Goal: Task Accomplishment & Management: Use online tool/utility

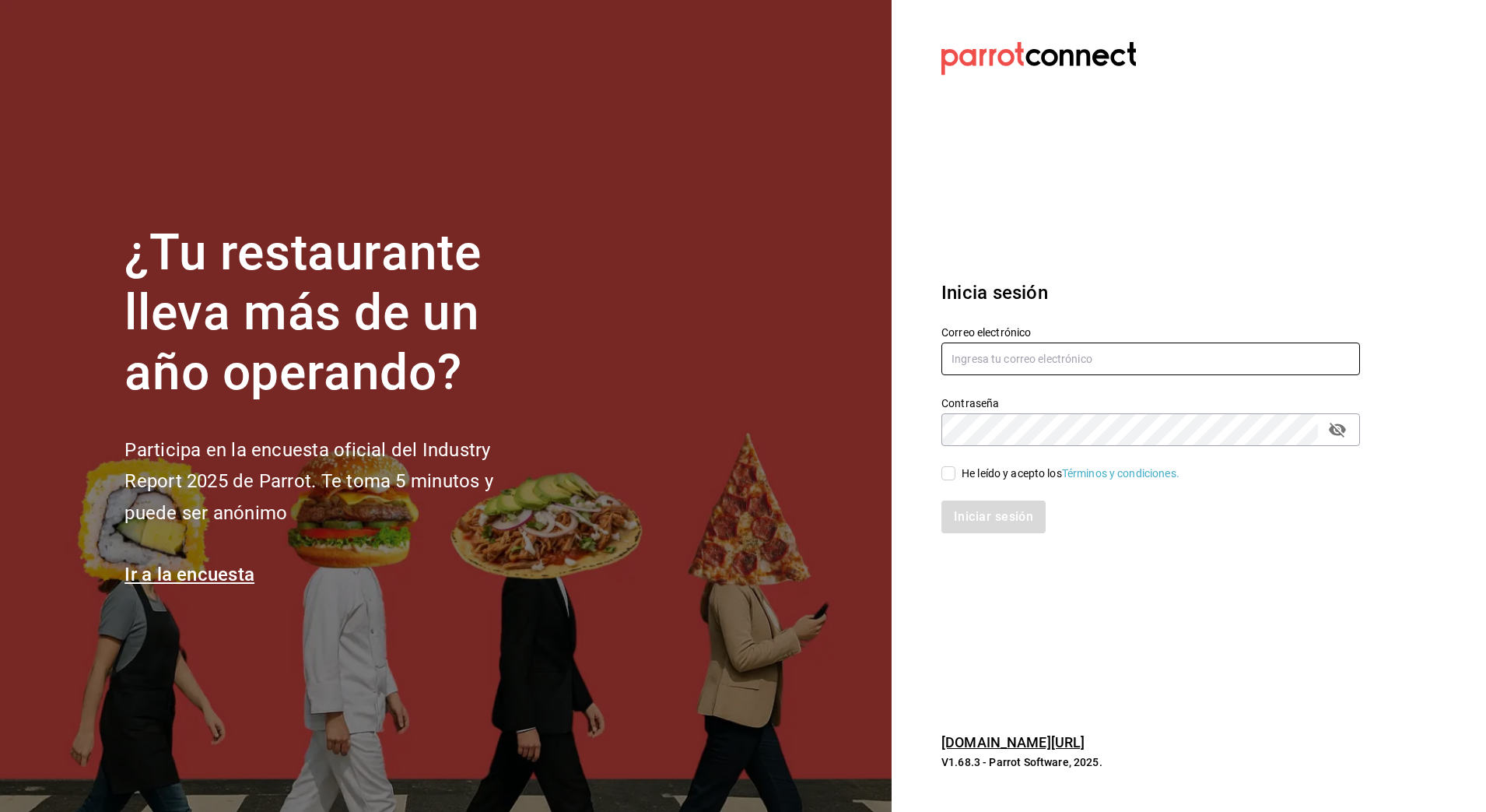
type input "[PERSON_NAME][EMAIL_ADDRESS][PERSON_NAME][DOMAIN_NAME]"
click at [951, 466] on input "He leído y acepto los Términos y condiciones." at bounding box center [948, 473] width 14 height 14
checkbox input "true"
click at [968, 512] on button "Iniciar sesión" at bounding box center [995, 517] width 106 height 33
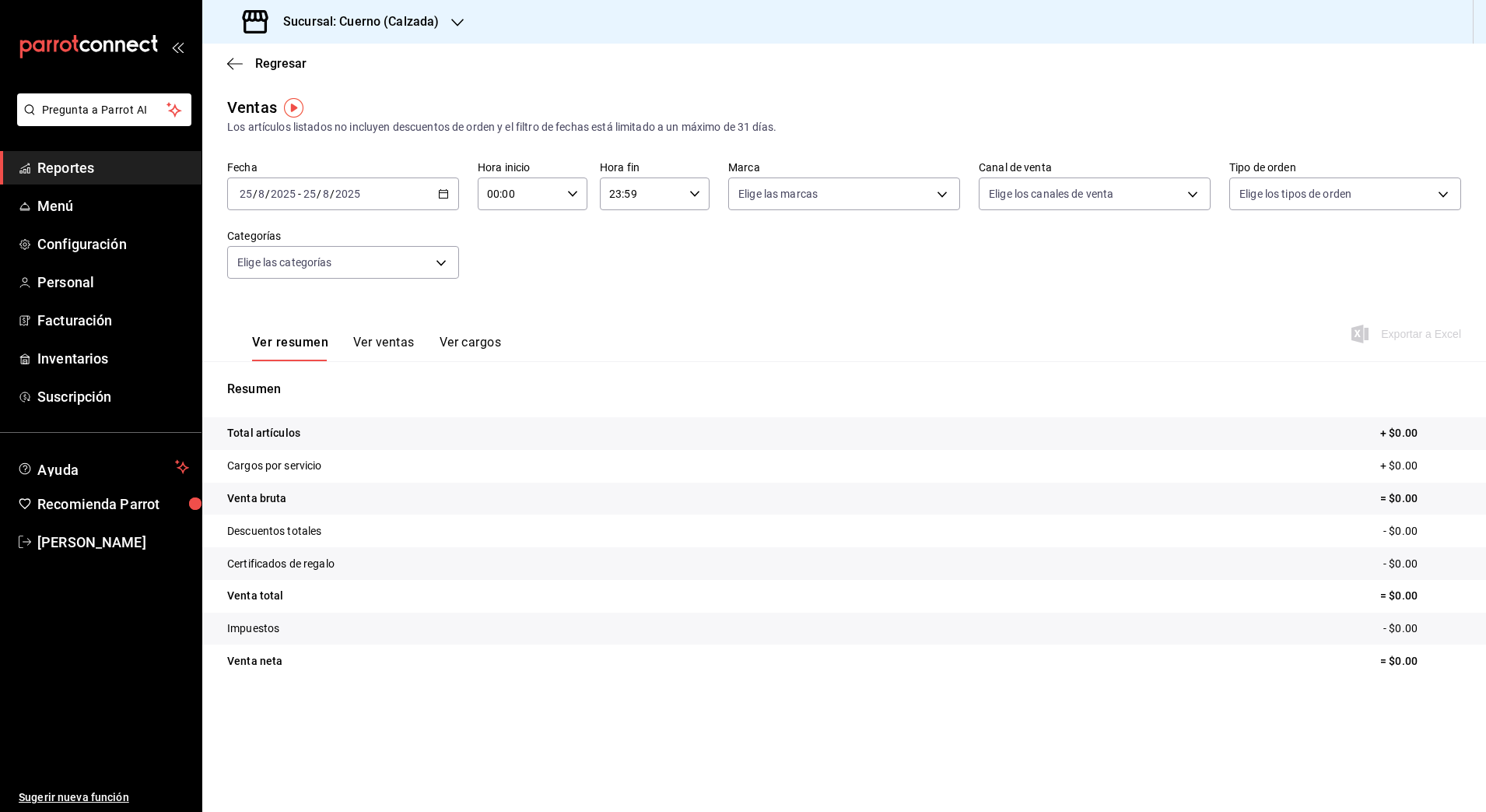
click at [446, 192] on \(Stroke\) "button" at bounding box center [443, 192] width 9 height 1
click at [255, 378] on span "Rango de fechas" at bounding box center [300, 380] width 121 height 16
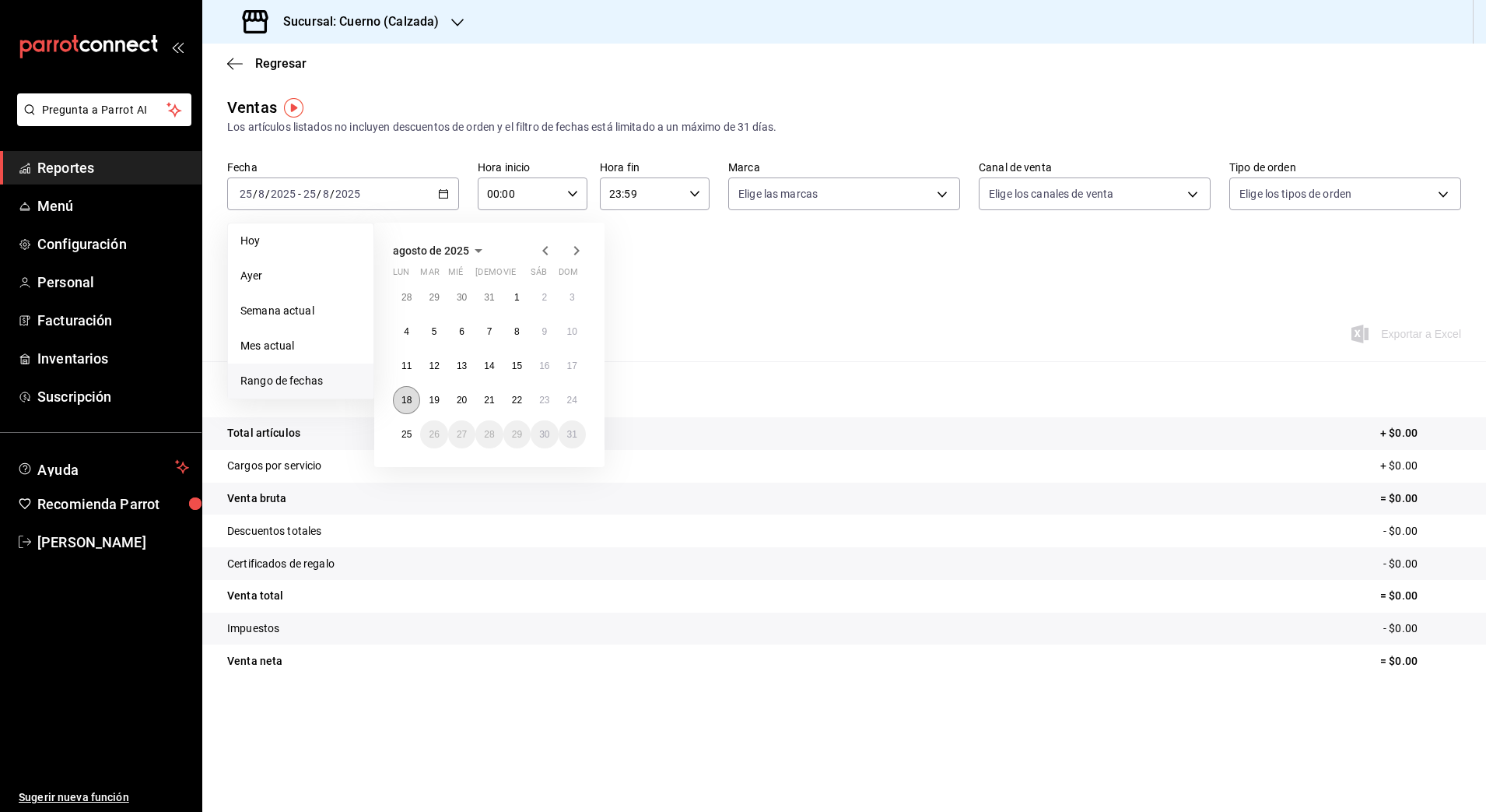
click at [403, 395] on abbr "18" at bounding box center [407, 400] width 10 height 11
click at [406, 433] on abbr "25" at bounding box center [407, 434] width 10 height 11
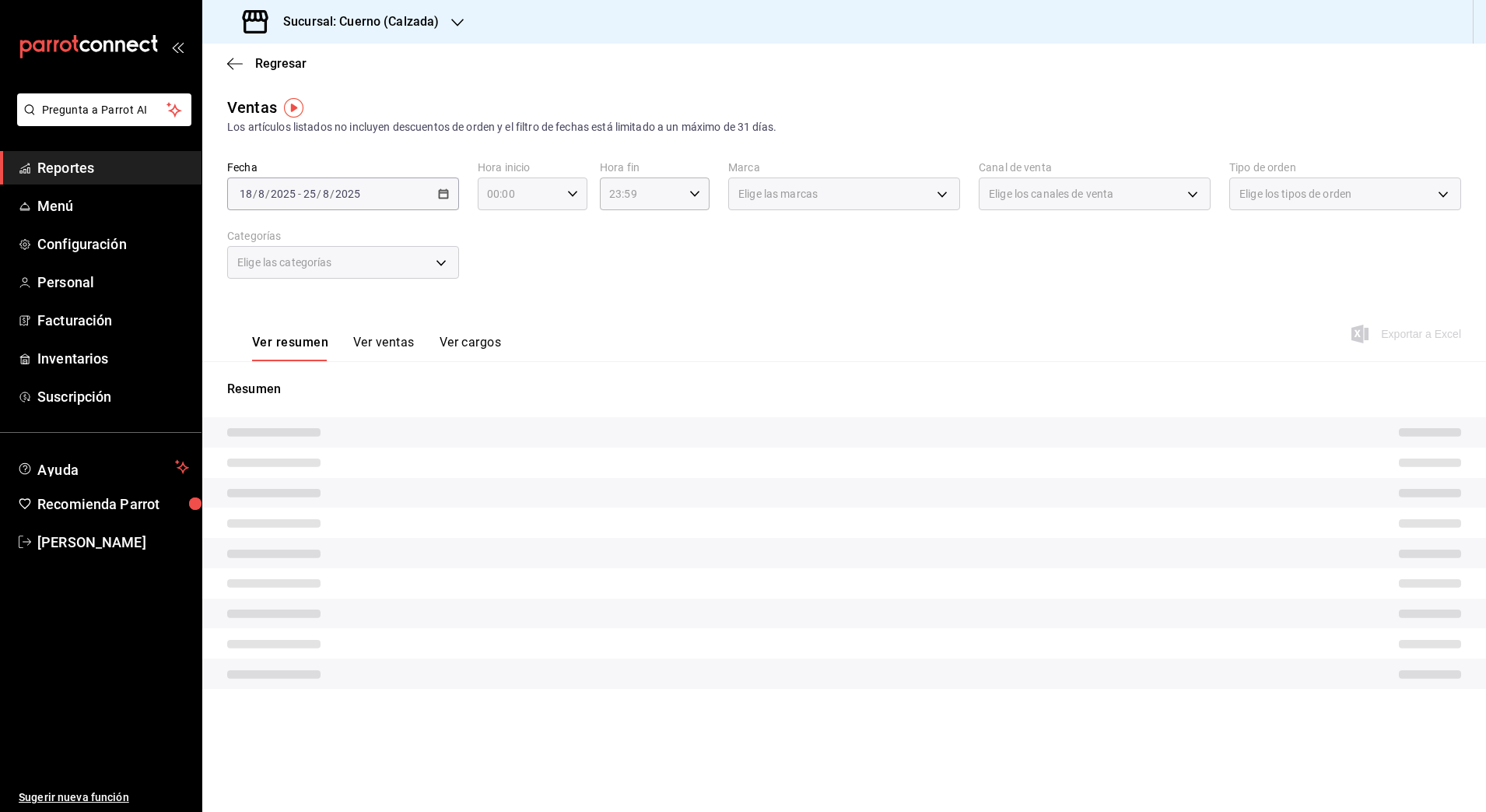
click at [571, 191] on icon "button" at bounding box center [573, 193] width 11 height 11
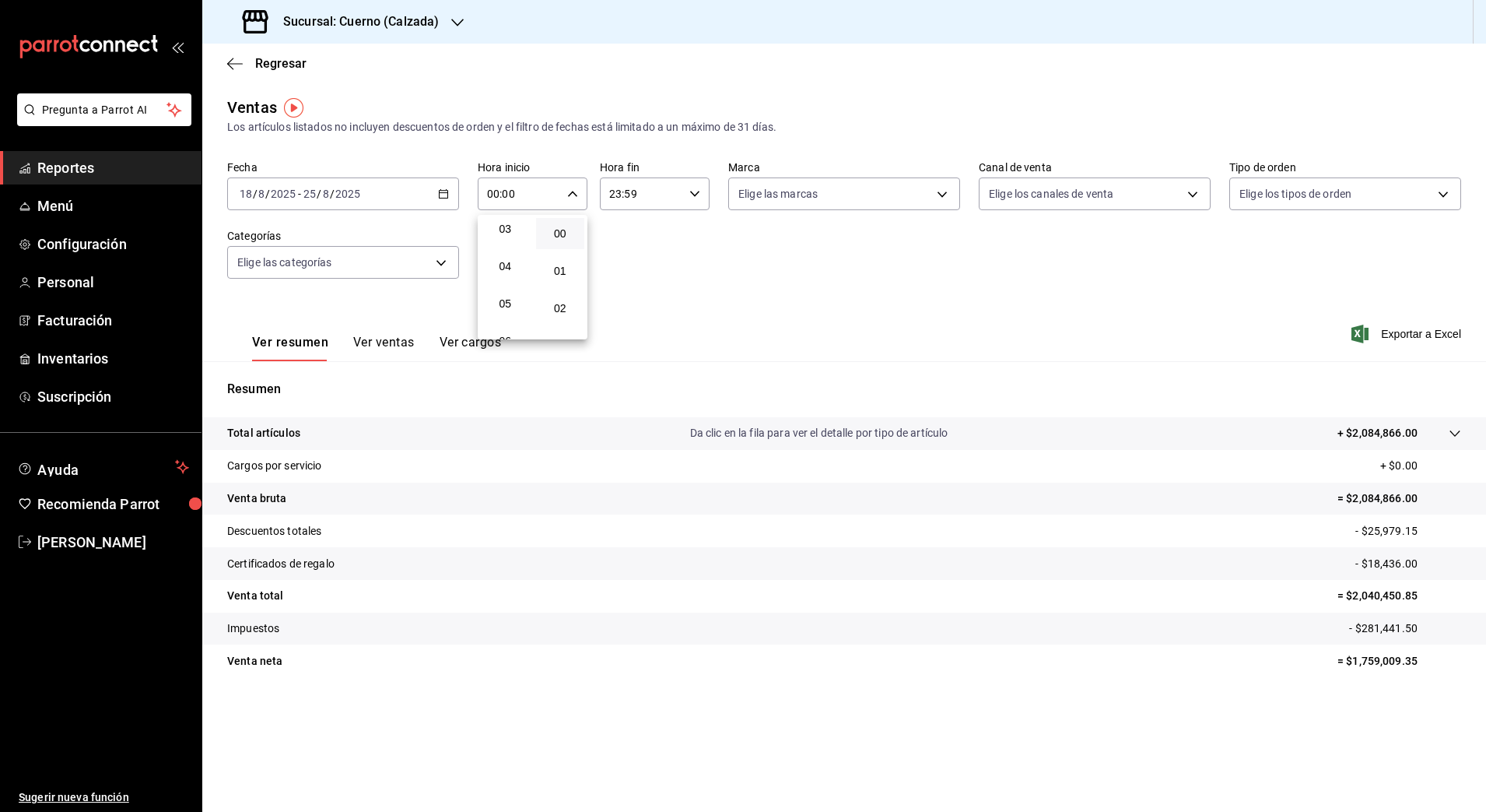
scroll to position [140, 0]
click at [517, 279] on span "05" at bounding box center [505, 280] width 30 height 13
type input "05:00"
click at [697, 194] on div at bounding box center [743, 406] width 1486 height 812
click at [697, 194] on icon "button" at bounding box center [694, 193] width 11 height 11
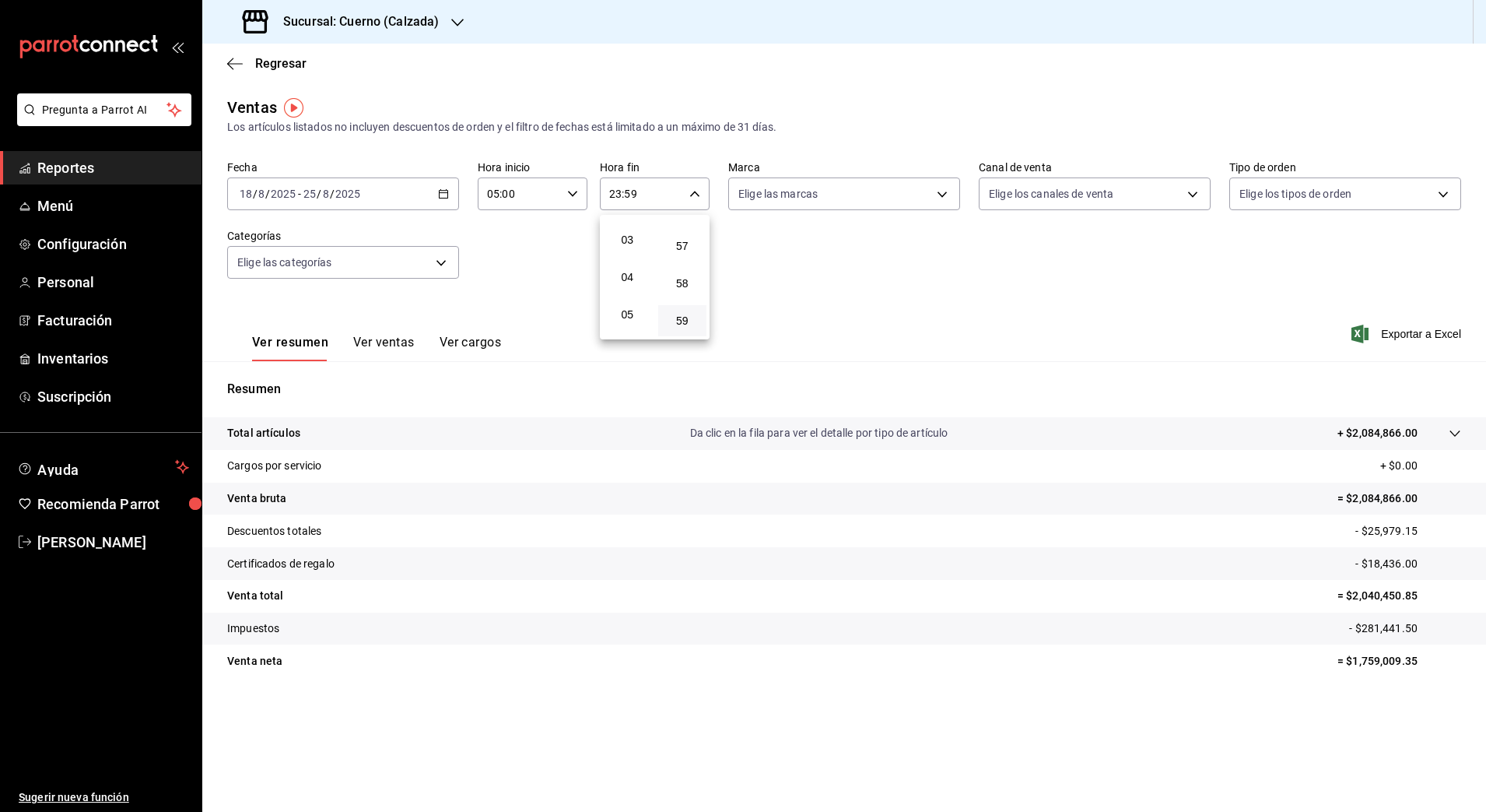
scroll to position [128, 0]
click at [628, 287] on span "05" at bounding box center [627, 292] width 30 height 13
click at [686, 232] on span "00" at bounding box center [683, 233] width 30 height 13
type input "05:00"
click at [940, 193] on div at bounding box center [743, 406] width 1486 height 812
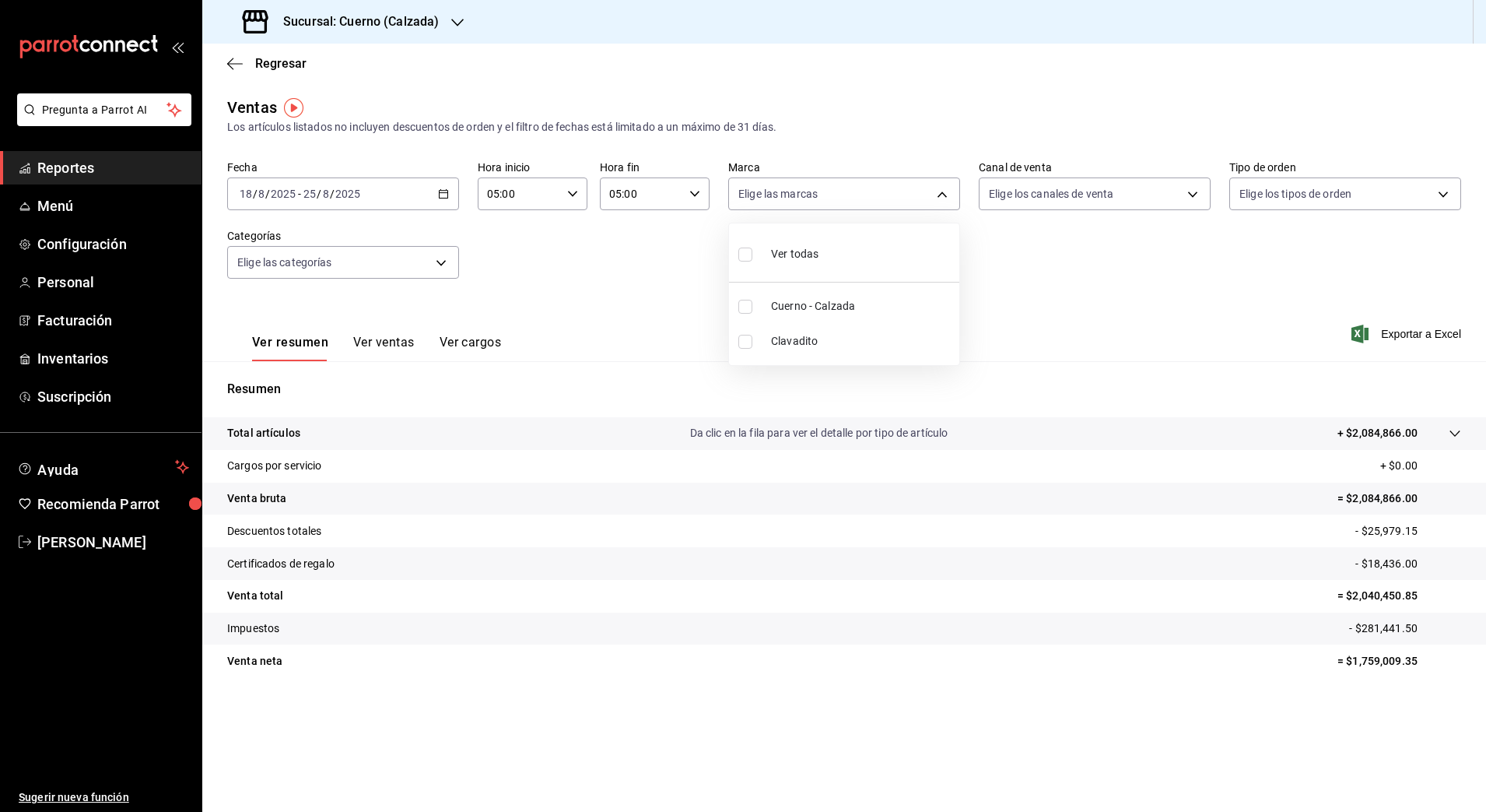
click at [940, 193] on body "Pregunta a Parrot AI Reportes Menú Configuración Personal Facturación Inventari…" at bounding box center [743, 406] width 1486 height 812
click at [747, 308] on input "checkbox" at bounding box center [745, 306] width 14 height 14
checkbox input "true"
type input "b7ae777b-2dfc-42e0-9650-6cefdf37a424"
click at [1400, 327] on div at bounding box center [743, 406] width 1486 height 812
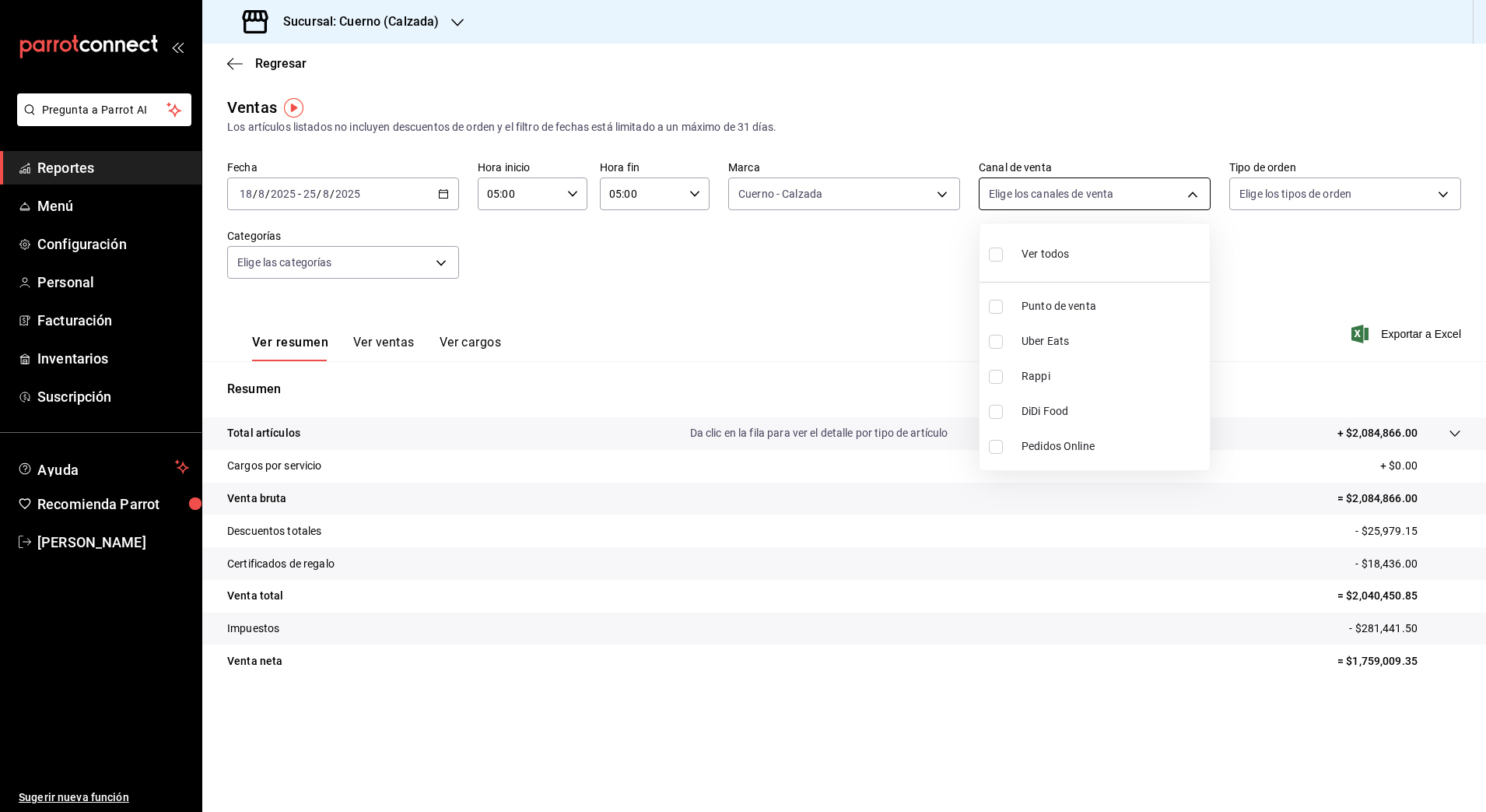
click at [1193, 191] on body "Pregunta a Parrot AI Reportes Menú Configuración Personal Facturación Inventari…" at bounding box center [743, 406] width 1486 height 812
click at [1003, 251] on label at bounding box center [998, 253] width 20 height 22
click at [1003, 251] on input "checkbox" at bounding box center [995, 254] width 14 height 14
checkbox input "false"
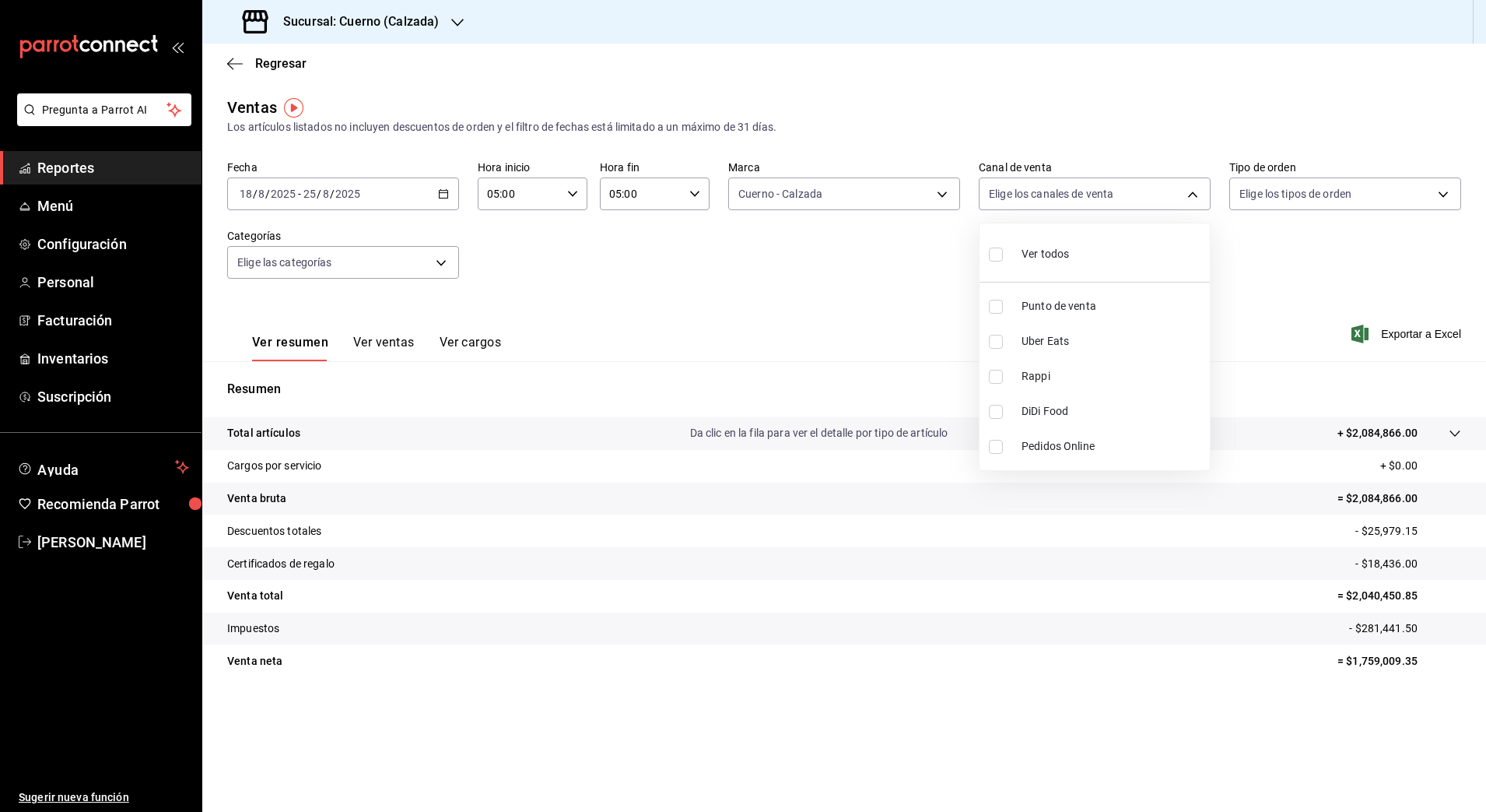
checkbox input "false"
click at [1402, 332] on div at bounding box center [743, 406] width 1486 height 812
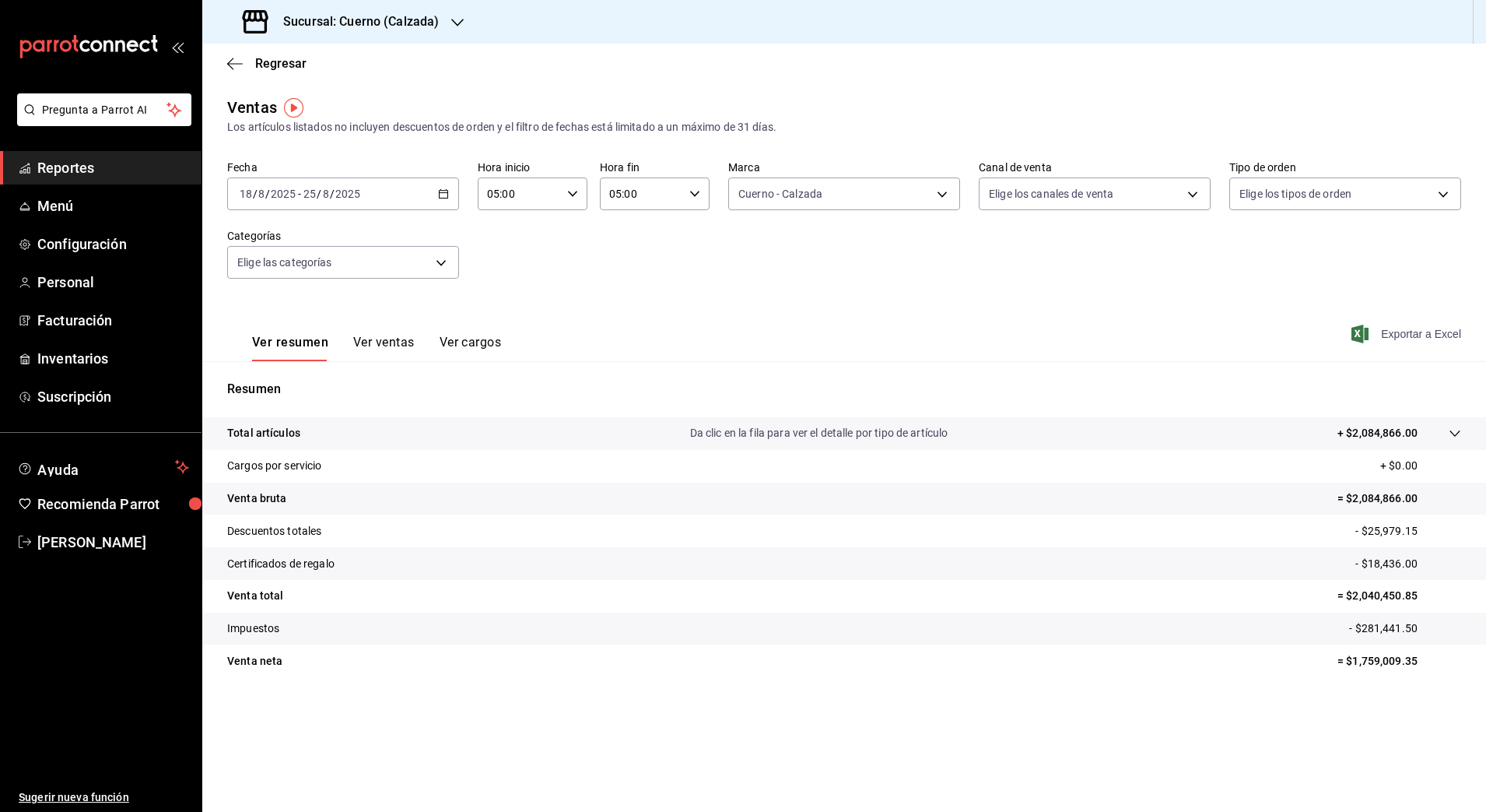
click at [1414, 333] on span "Exportar a Excel" at bounding box center [1408, 333] width 106 height 18
